Goal: Task Accomplishment & Management: Manage account settings

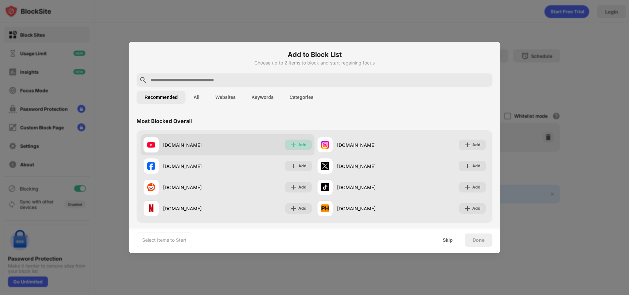
click at [291, 145] on img at bounding box center [293, 145] width 7 height 7
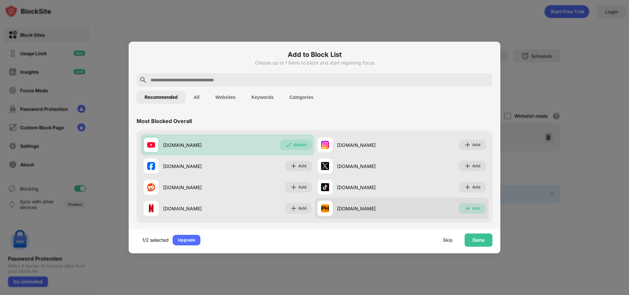
click at [464, 207] on img at bounding box center [467, 208] width 7 height 7
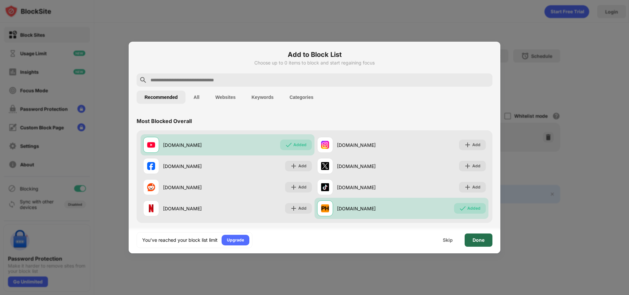
click at [479, 243] on div "Done" at bounding box center [479, 240] width 12 height 5
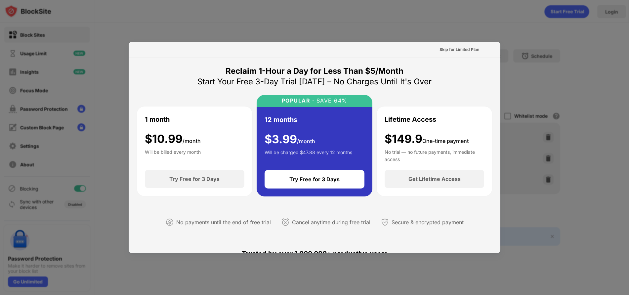
click at [479, 243] on div "Trusted by over 1,000,000+ productive users" at bounding box center [315, 254] width 356 height 32
click at [452, 48] on div "Skip for Limited Plan" at bounding box center [460, 49] width 40 height 7
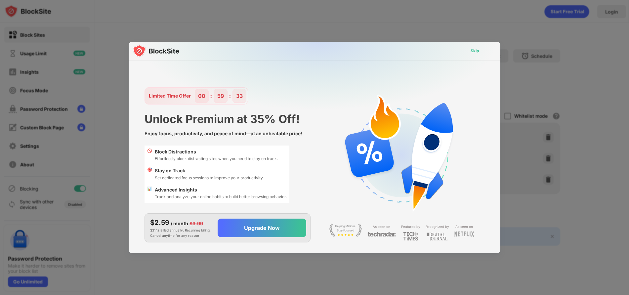
click at [472, 53] on div "Skip" at bounding box center [475, 51] width 9 height 7
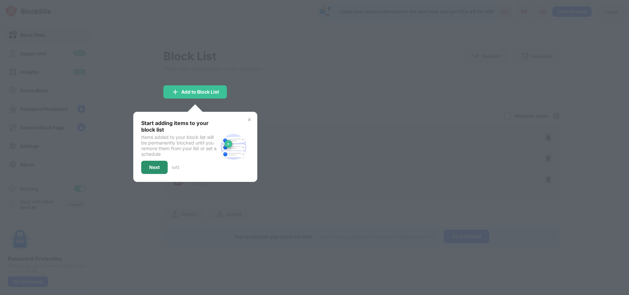
click at [151, 170] on div "Next" at bounding box center [154, 167] width 26 height 13
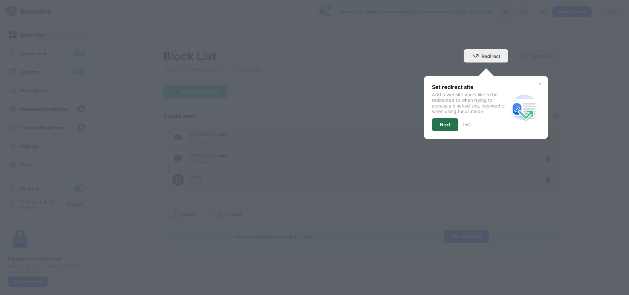
click at [451, 124] on div "Next" at bounding box center [445, 124] width 11 height 5
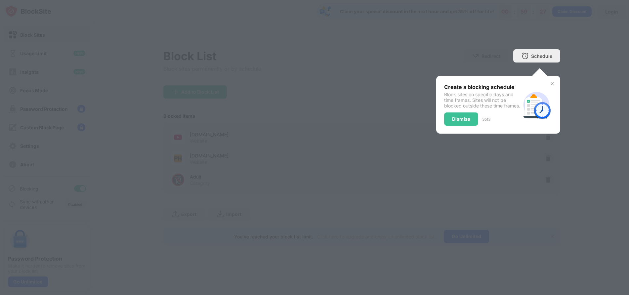
click at [454, 122] on div "Dismiss" at bounding box center [461, 118] width 18 height 5
